Goal: Task Accomplishment & Management: Manage account settings

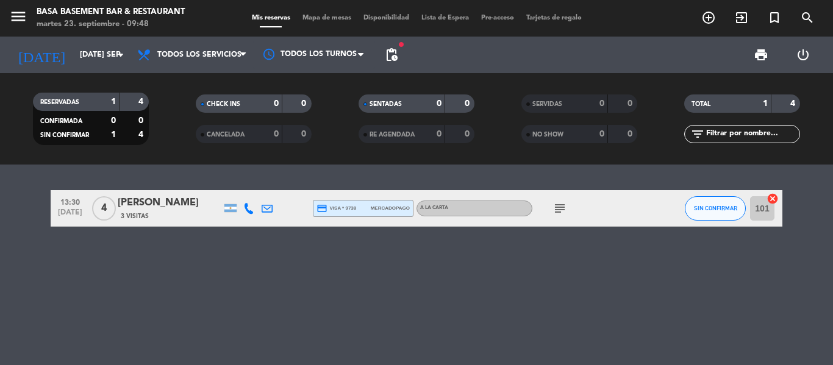
click at [559, 206] on icon "subject" at bounding box center [560, 208] width 15 height 15
click at [707, 203] on button "SIN CONFIRMAR" at bounding box center [715, 208] width 61 height 24
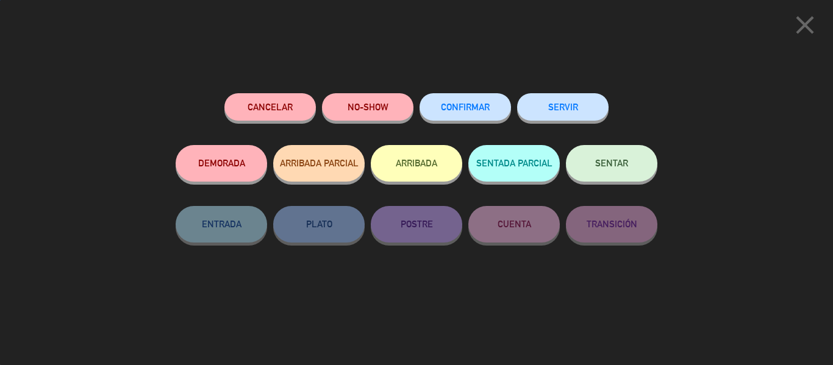
click at [482, 107] on span "CONFIRMAR" at bounding box center [465, 107] width 49 height 10
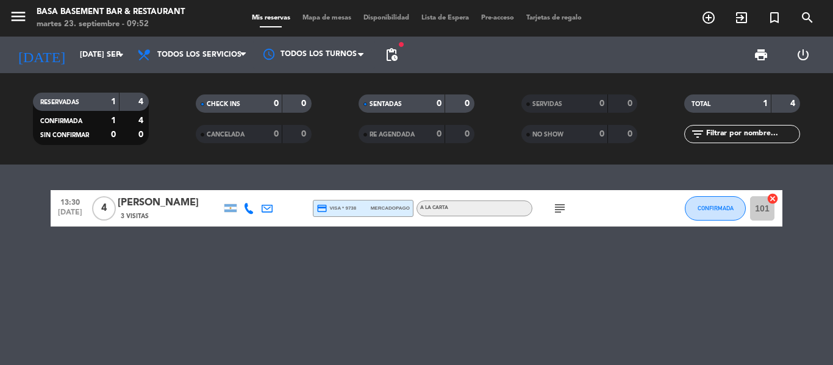
click at [249, 212] on icon at bounding box center [248, 208] width 11 height 11
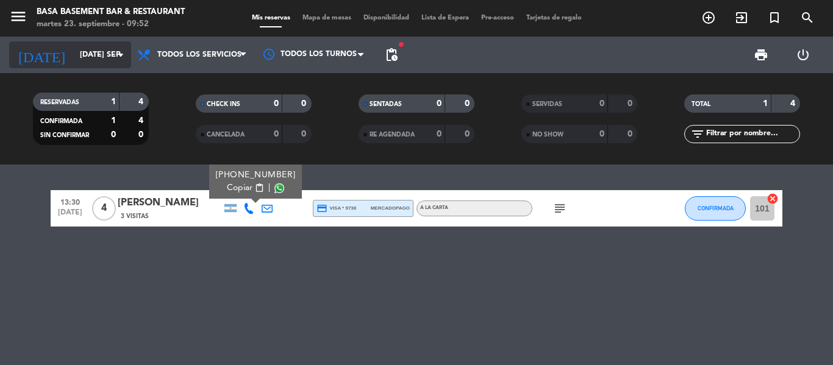
click at [99, 68] on div "[DATE] [DATE] sep. arrow_drop_down" at bounding box center [70, 54] width 122 height 27
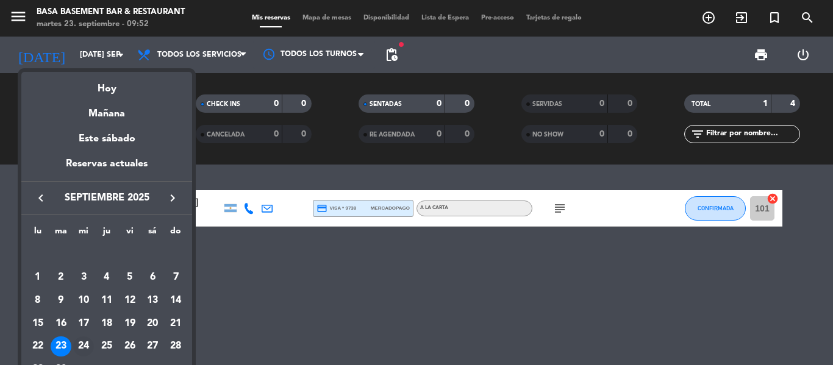
click at [85, 340] on div "24" at bounding box center [83, 347] width 21 height 21
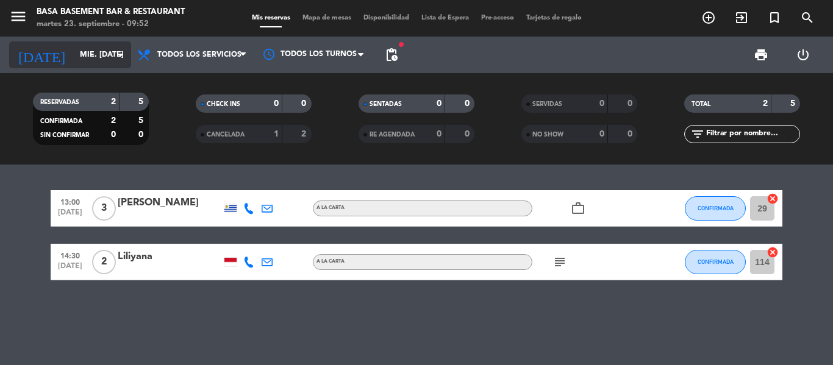
click at [74, 54] on input "mié. [DATE]" at bounding box center [125, 55] width 103 height 21
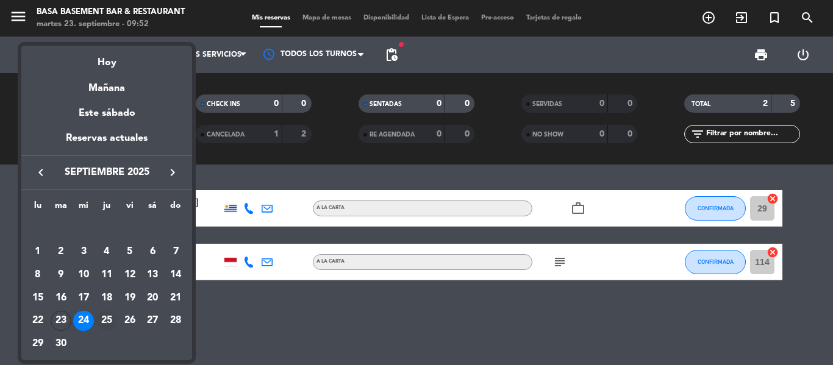
click at [106, 319] on div "25" at bounding box center [106, 321] width 21 height 21
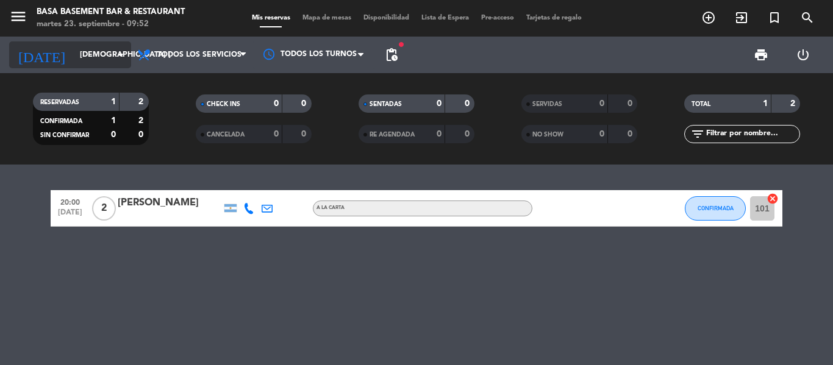
click at [74, 64] on input "[DEMOGRAPHIC_DATA] [DATE]" at bounding box center [125, 55] width 103 height 21
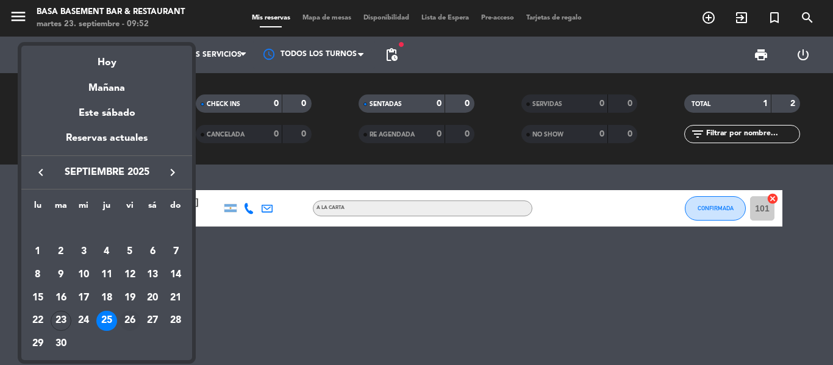
click at [132, 316] on div "26" at bounding box center [130, 321] width 21 height 21
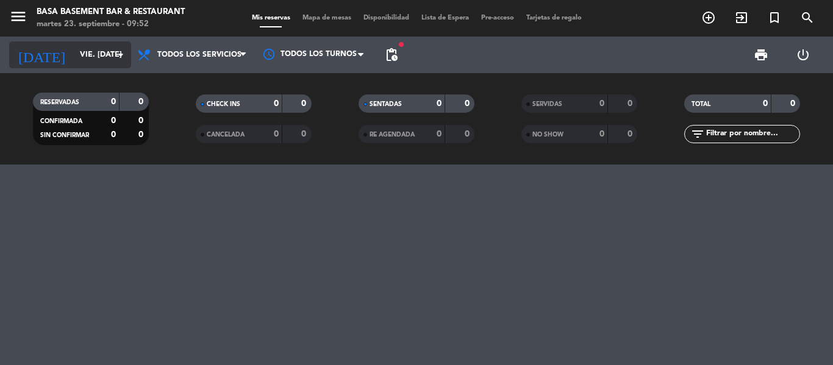
click at [96, 56] on input "vie. [DATE]" at bounding box center [125, 55] width 103 height 21
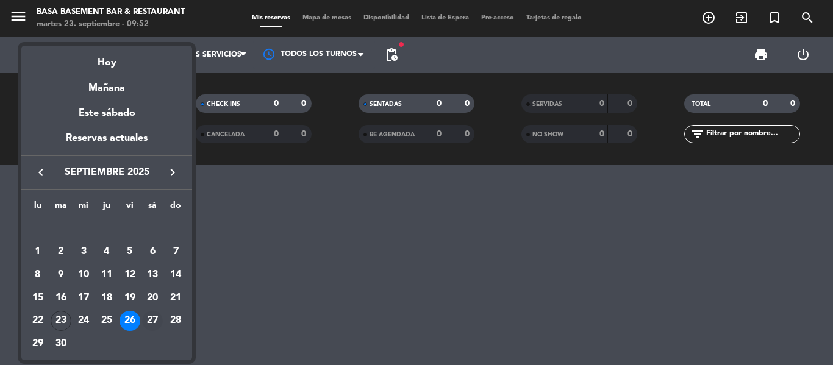
click at [151, 318] on div "27" at bounding box center [152, 321] width 21 height 21
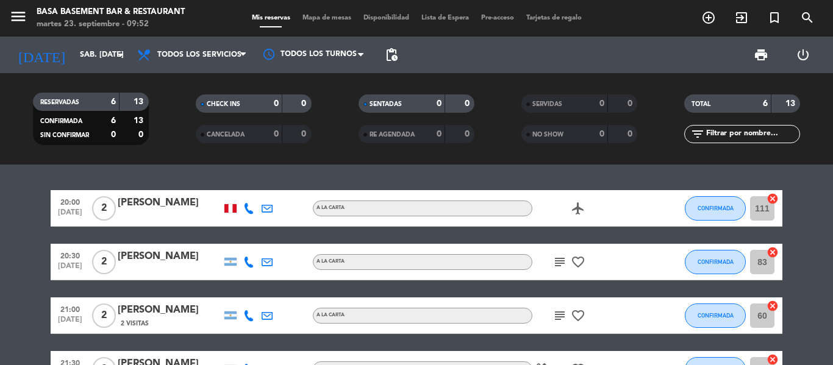
drag, startPoint x: 0, startPoint y: 218, endPoint x: 17, endPoint y: 221, distance: 17.5
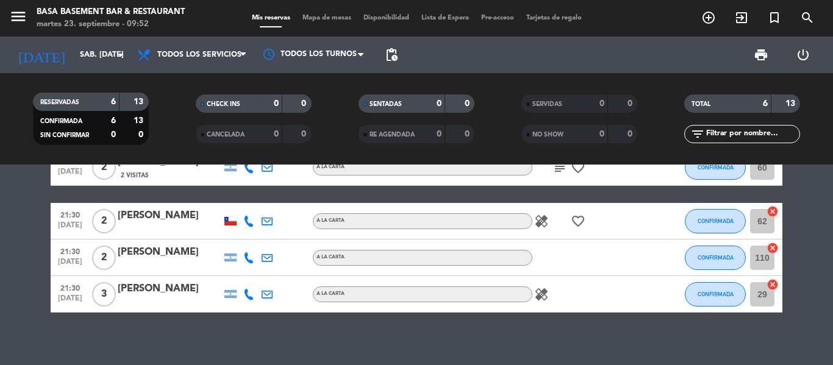
scroll to position [157, 0]
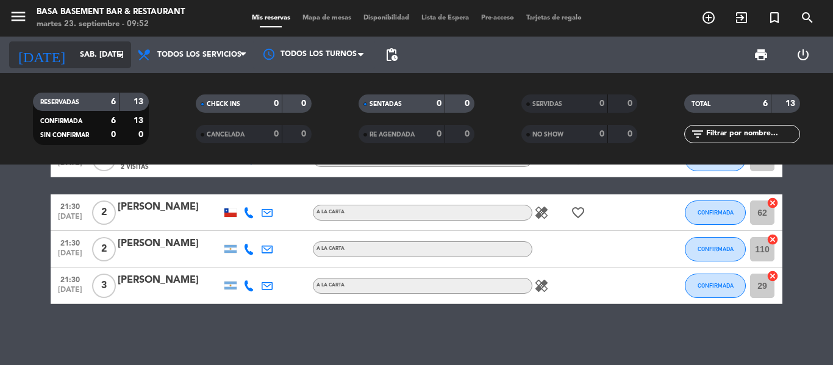
click at [88, 51] on input "sáb. [DATE]" at bounding box center [125, 55] width 103 height 21
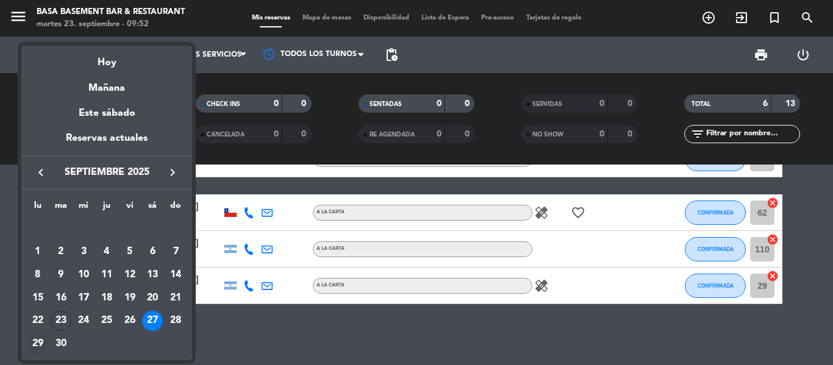
click at [40, 342] on div "29" at bounding box center [37, 344] width 21 height 21
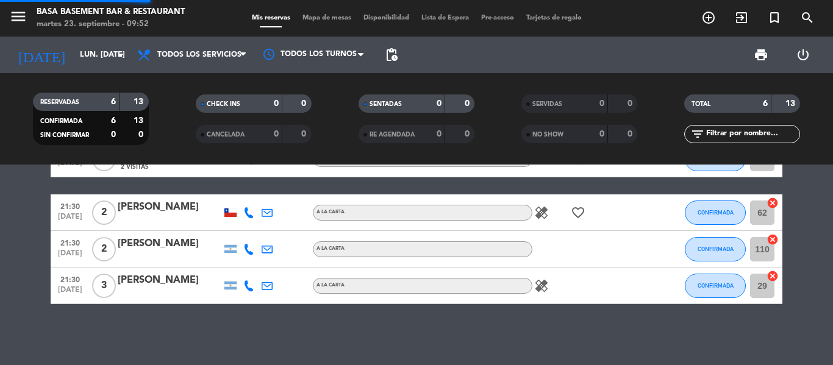
scroll to position [0, 0]
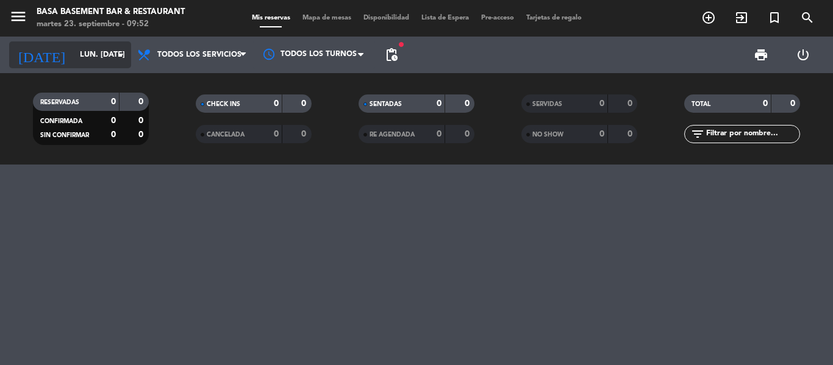
click at [87, 61] on input "lun. [DATE]" at bounding box center [125, 55] width 103 height 21
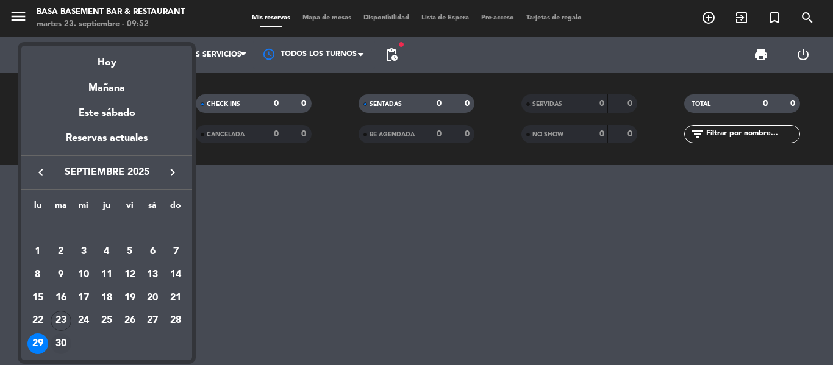
click at [62, 337] on div "30" at bounding box center [61, 344] width 21 height 21
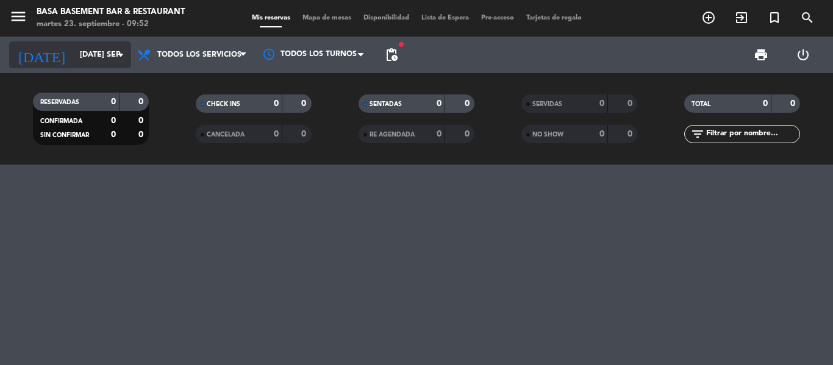
click at [38, 60] on icon "[DATE]" at bounding box center [41, 54] width 65 height 27
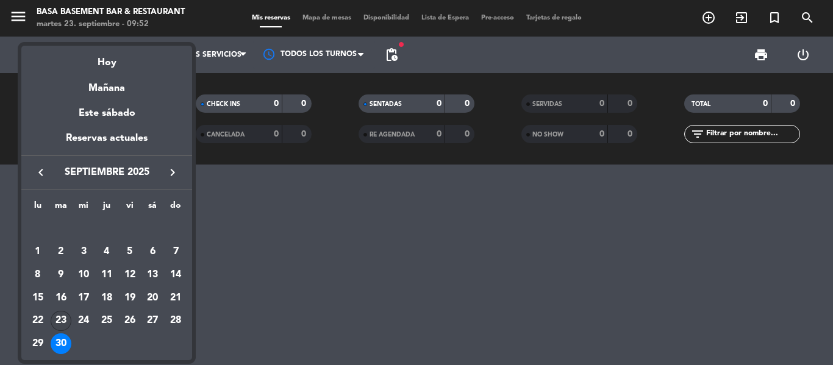
click at [69, 316] on div "23" at bounding box center [61, 321] width 21 height 21
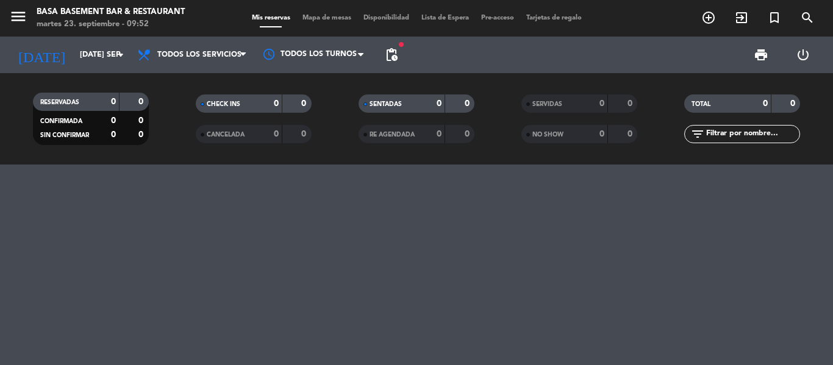
type input "[DATE] sep."
